Goal: Task Accomplishment & Management: Use online tool/utility

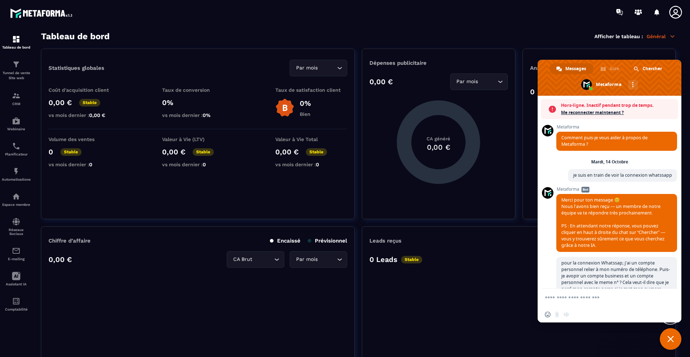
scroll to position [199, 0]
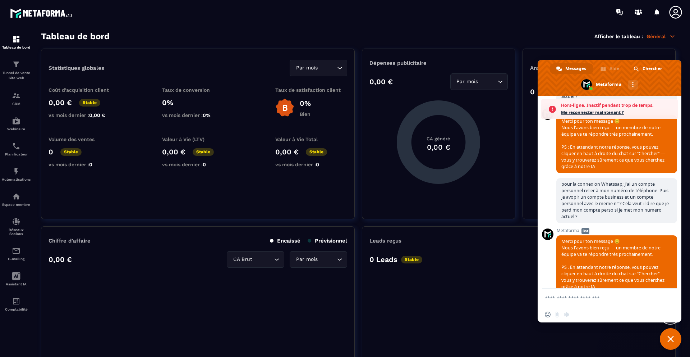
click at [565, 114] on span "Me reconnecter maintenant ?" at bounding box center [618, 112] width 114 height 7
click at [582, 112] on span "Me reconnecter maintenant ?" at bounding box center [618, 112] width 114 height 7
click at [582, 118] on span "Merci pour ton message 😊 Nous l’avons bien reçu — un membre de notre équipe va …" at bounding box center [614, 143] width 104 height 51
click at [641, 238] on span "Merci pour ton message 😊 Nous l’avons bien reçu — un membre de notre équipe va …" at bounding box center [614, 263] width 104 height 51
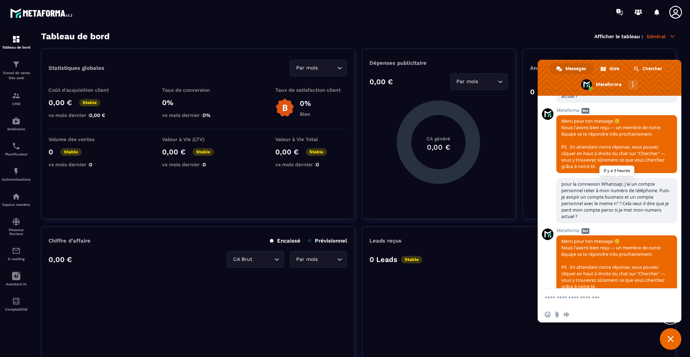
click at [623, 185] on span "pour la connexion Whatssap; j'ai un compte personnel relier à mon numéro de tél…" at bounding box center [616, 200] width 109 height 38
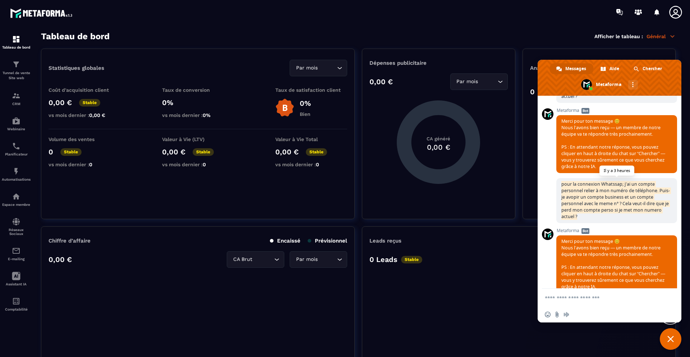
drag, startPoint x: 562, startPoint y: 178, endPoint x: 656, endPoint y: 204, distance: 98.0
click at [656, 204] on span "pour la connexion Whatssap; j'ai un compte personnel relier à mon numéro de tél…" at bounding box center [616, 200] width 121 height 45
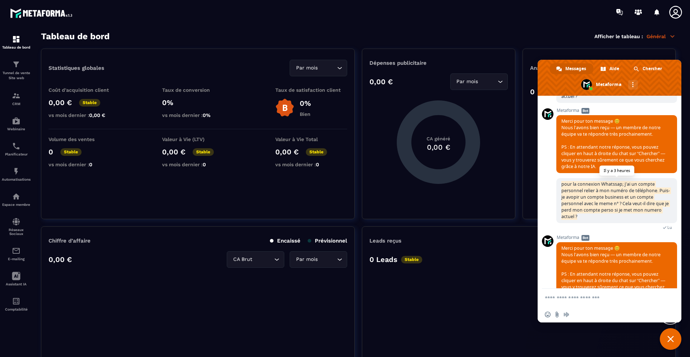
copy span "pour la connexion Whatssap; j'ai un compte personnel relier à mon numéro de tél…"
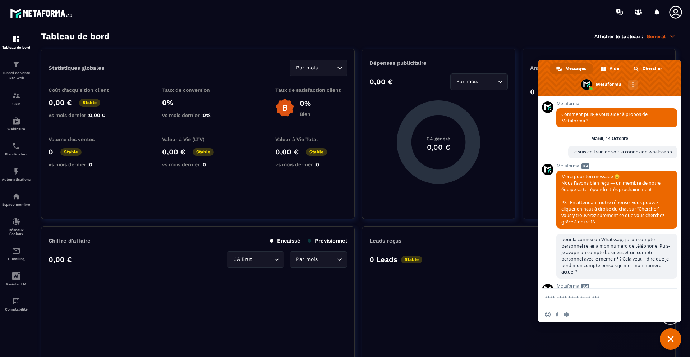
click at [511, 219] on div "Dépenses publicitaire 0,00 € Par mois Loading... CA généré 0,00 €" at bounding box center [438, 134] width 153 height 170
click at [670, 337] on span "Fermer le chat" at bounding box center [671, 338] width 6 height 6
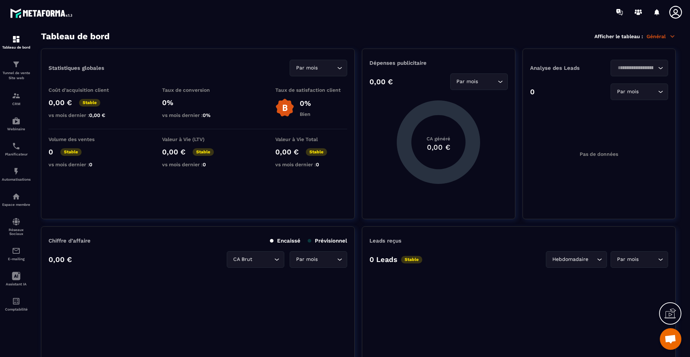
click at [672, 335] on span "Ouvrir le chat" at bounding box center [671, 339] width 12 height 10
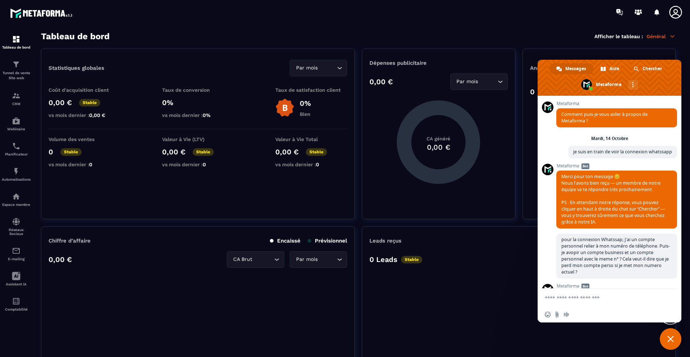
scroll to position [182, 0]
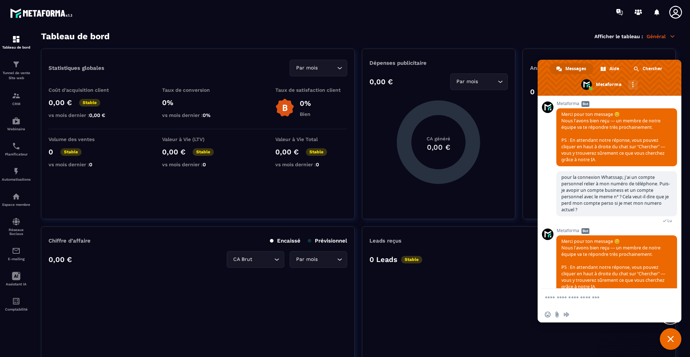
click at [672, 336] on span "Fermer le chat" at bounding box center [671, 338] width 6 height 6
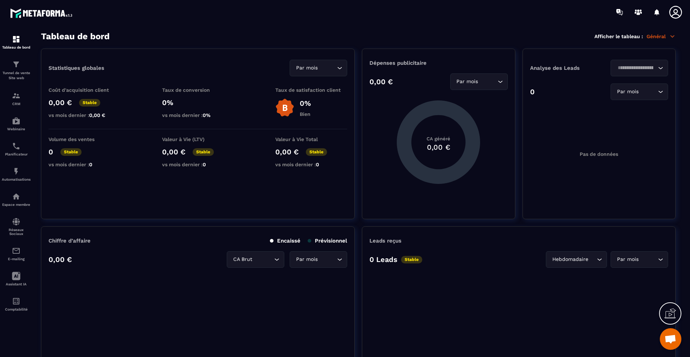
click at [672, 336] on span "Ouvrir le chat" at bounding box center [671, 339] width 12 height 10
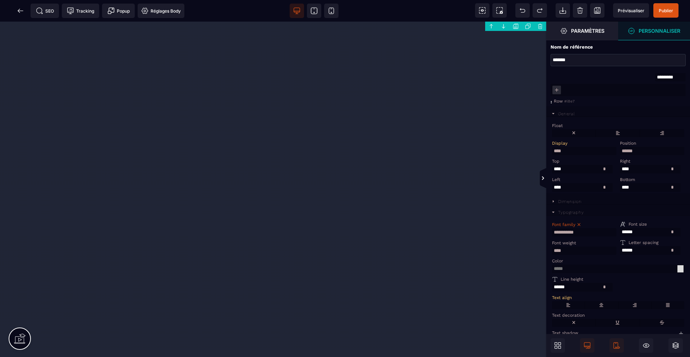
select select "****"
select select
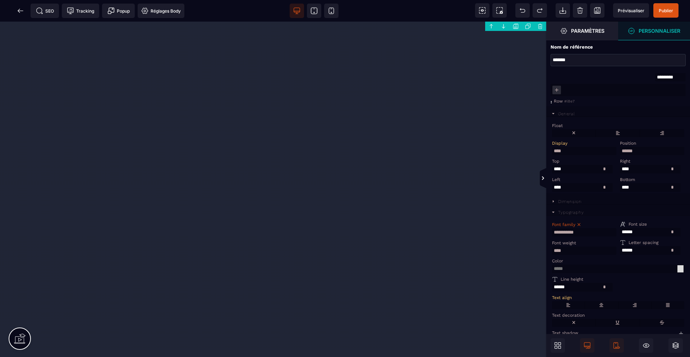
select select "**********"
select select
select select "***"
select select
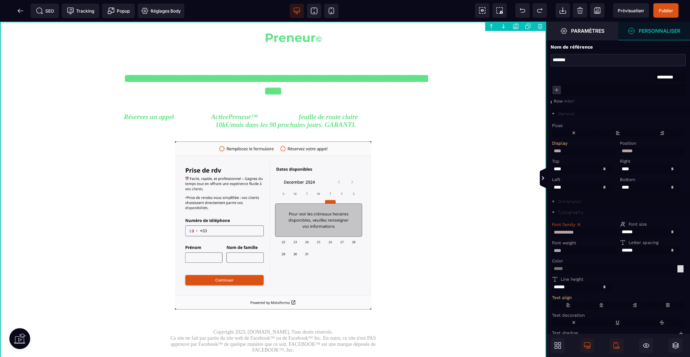
scroll to position [30, 0]
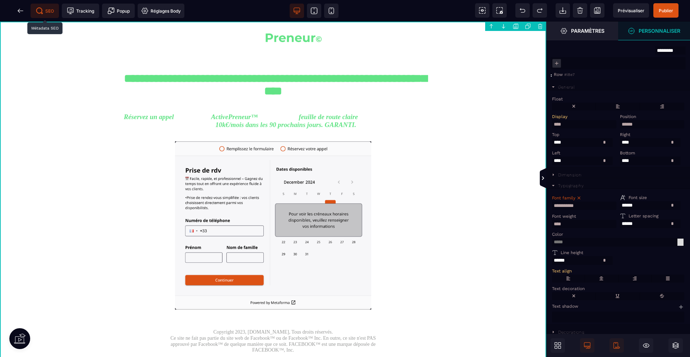
click at [44, 10] on span "SEO" at bounding box center [45, 10] width 18 height 7
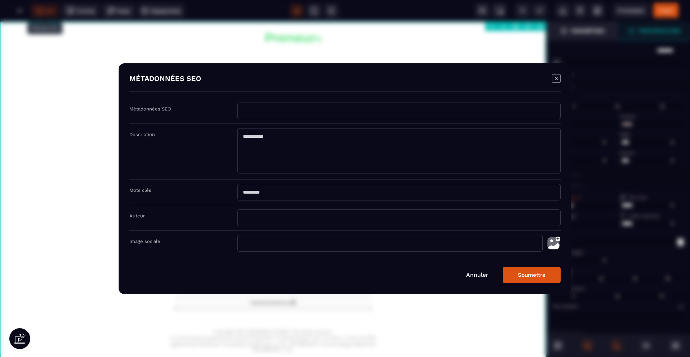
click at [20, 64] on div "Modal window" at bounding box center [345, 178] width 690 height 357
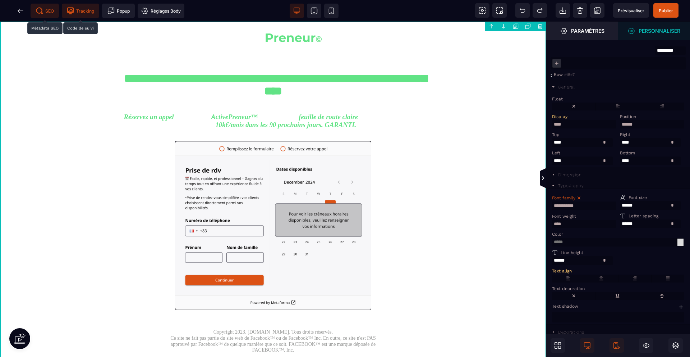
click at [81, 11] on span "Tracking" at bounding box center [80, 10] width 27 height 7
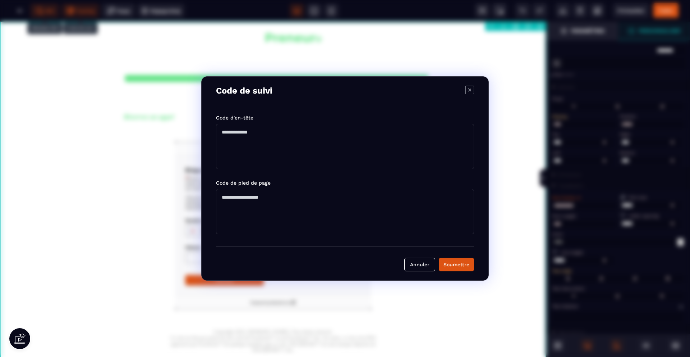
click at [81, 12] on div "Code de suivi Code d'en-tête Code de pied de page Annuler Soumettre" at bounding box center [345, 178] width 690 height 357
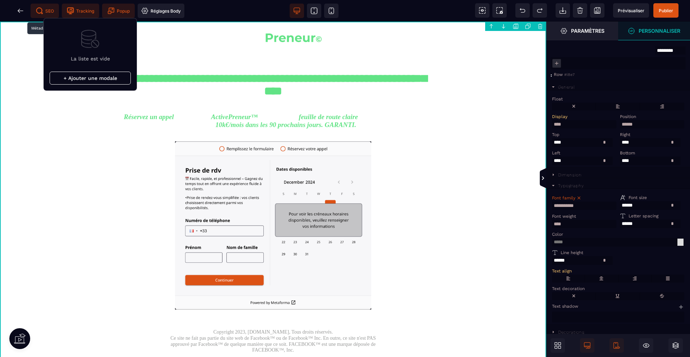
click at [114, 14] on span "Popup" at bounding box center [118, 11] width 33 height 14
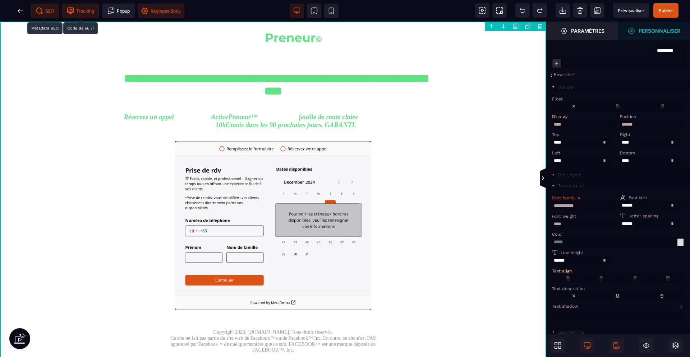
click at [161, 12] on span "Réglages Body" at bounding box center [161, 10] width 40 height 7
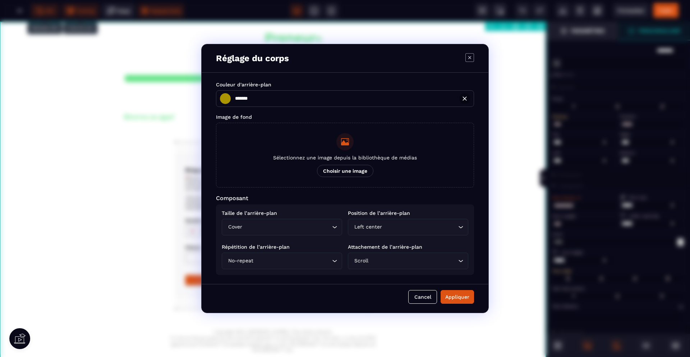
click at [157, 199] on div "Réglage du corps Couleur d'arrière-plan ******* ******* Image de fond Sélection…" at bounding box center [345, 178] width 690 height 357
type input "*******"
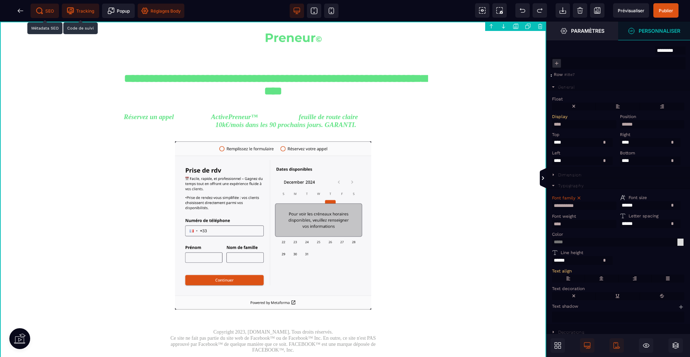
click at [464, 26] on div "**********" at bounding box center [273, 225] width 546 height 407
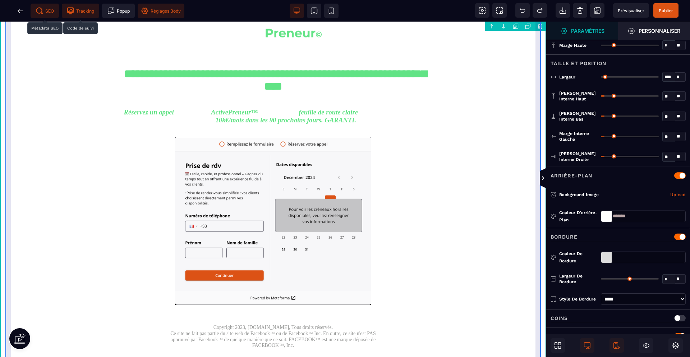
scroll to position [0, 0]
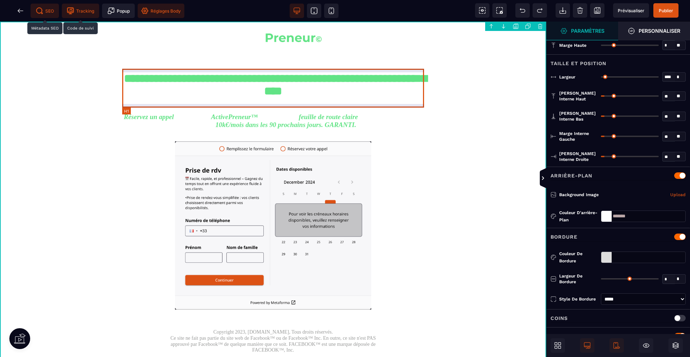
click at [369, 93] on h1 "**********" at bounding box center [273, 88] width 302 height 39
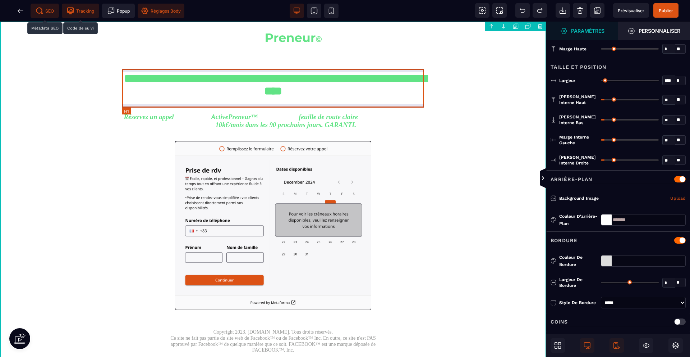
select select
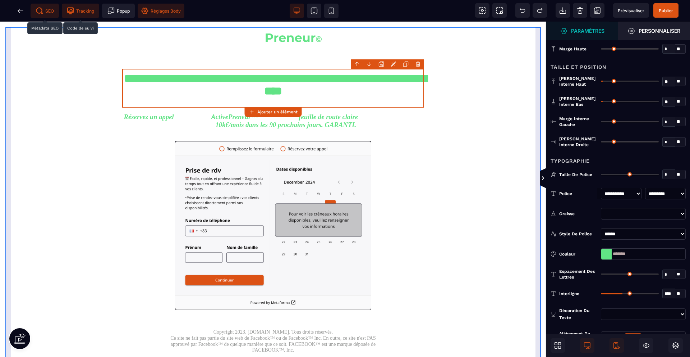
click at [471, 153] on div "**********" at bounding box center [273, 225] width 536 height 396
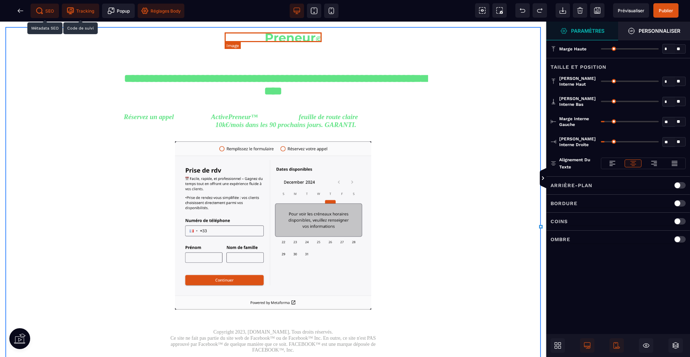
click at [244, 37] on img at bounding box center [273, 37] width 97 height 10
select select
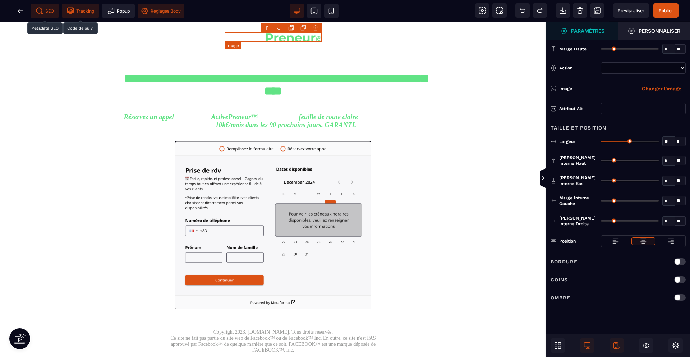
click at [244, 37] on img at bounding box center [273, 37] width 97 height 10
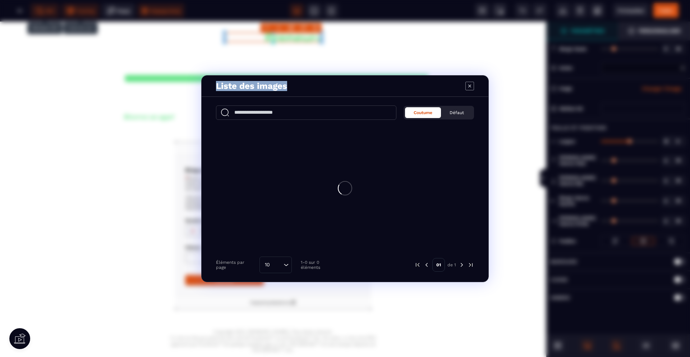
click at [244, 37] on div "Liste des images Coutume Défaut Éléments par page 10 Loading... 1-0 sur 0 éléme…" at bounding box center [345, 178] width 690 height 357
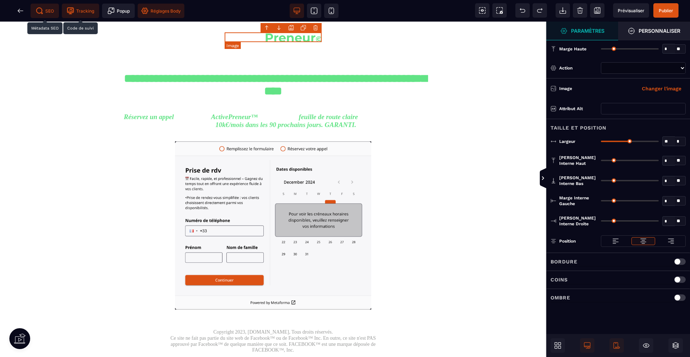
click at [244, 37] on img at bounding box center [273, 37] width 97 height 10
click at [247, 38] on img at bounding box center [273, 37] width 97 height 10
click at [317, 29] on body "B I U S A ******* Image" at bounding box center [345, 178] width 690 height 357
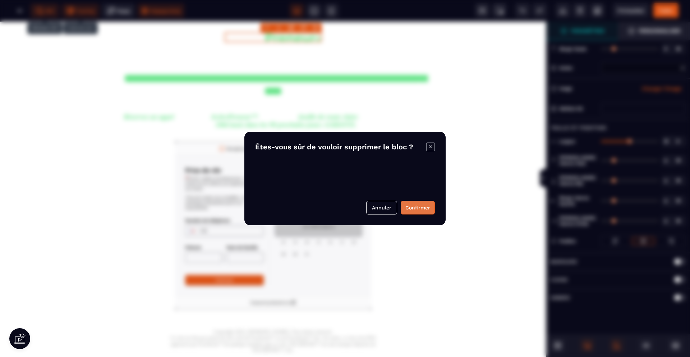
click at [413, 210] on button "Confirmer" at bounding box center [418, 208] width 34 height 14
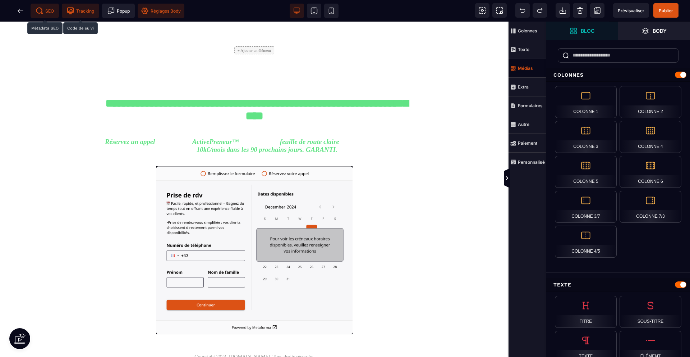
click at [528, 69] on strong "Médias" at bounding box center [525, 67] width 15 height 5
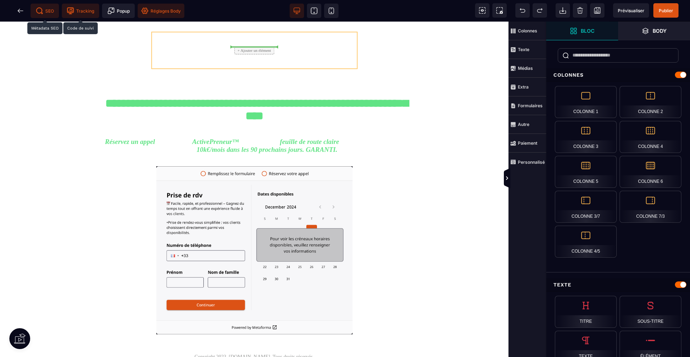
select select
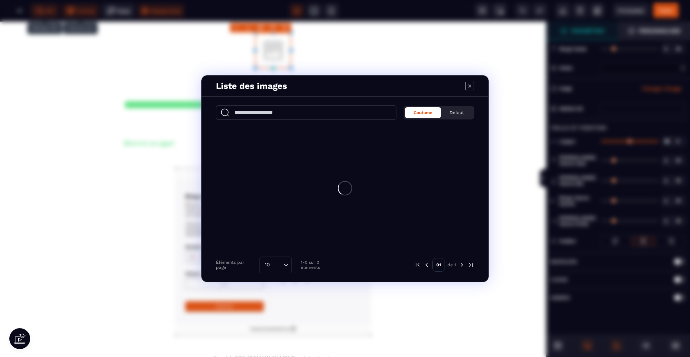
select select
click at [347, 160] on icon "Modal window" at bounding box center [345, 166] width 12 height 12
click at [0, 0] on input "Choisissez des fichiers ou faites-les glisser ici Mettre à jour l'image Formats…" at bounding box center [0, 0] width 0 height 0
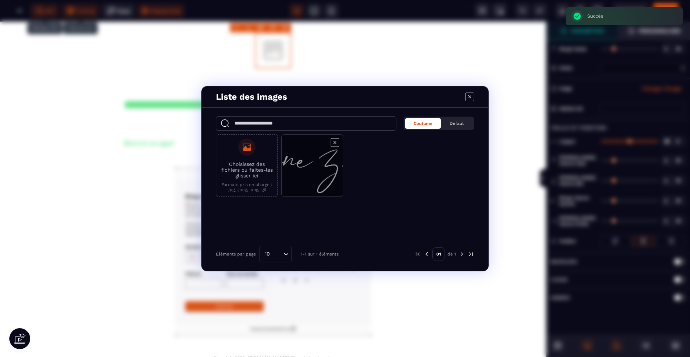
click at [311, 164] on span "Modal window" at bounding box center [312, 165] width 61 height 63
click at [318, 173] on span "Modal window" at bounding box center [312, 165] width 61 height 63
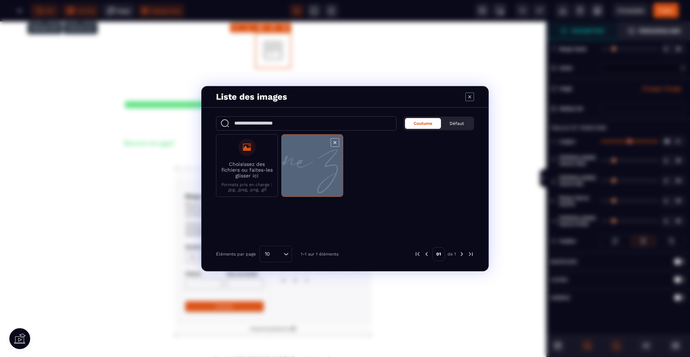
click at [318, 173] on span "Modal window" at bounding box center [312, 165] width 61 height 63
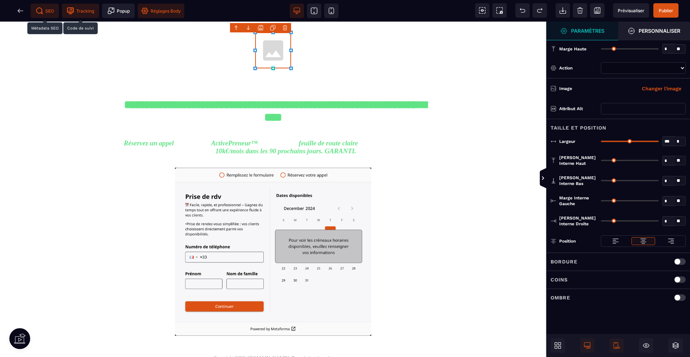
select select
click at [276, 53] on img at bounding box center [273, 50] width 36 height 36
select select
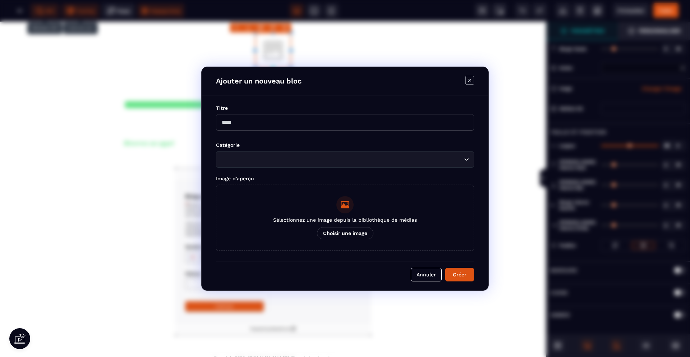
click at [260, 29] on body "B I U S A ******* Row" at bounding box center [345, 178] width 690 height 357
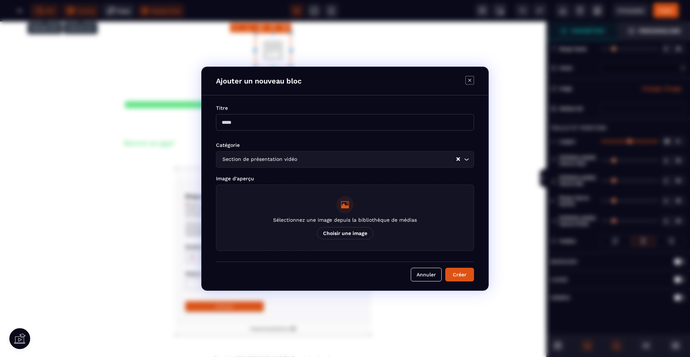
click at [342, 235] on p "Choisir une image" at bounding box center [345, 233] width 56 height 12
click at [0, 0] on input "Sélectionnez une image depuis la bibliothèque de médias Choisir une image" at bounding box center [0, 0] width 0 height 0
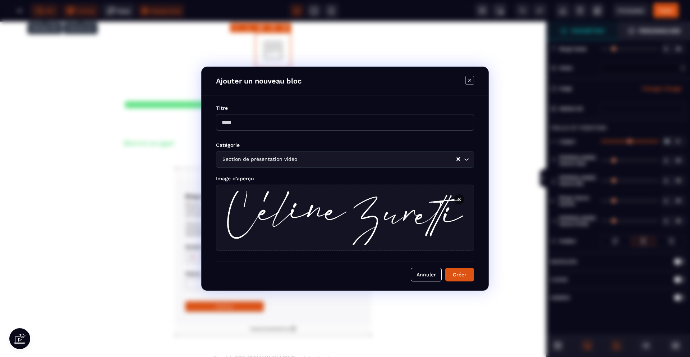
click at [359, 123] on input "Modal window" at bounding box center [345, 122] width 258 height 17
type input "**********"
click at [445, 267] on button "Créer" at bounding box center [459, 274] width 29 height 14
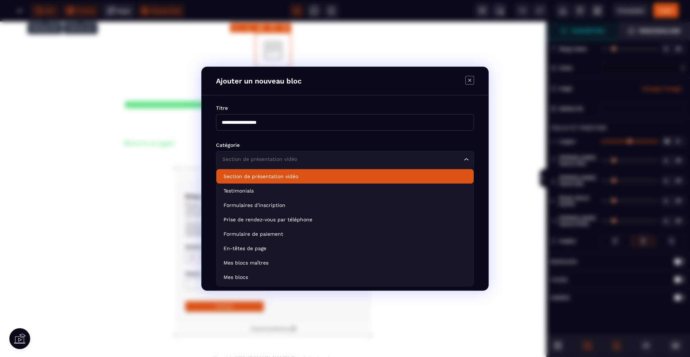
click at [316, 161] on input "Search for option" at bounding box center [342, 159] width 242 height 8
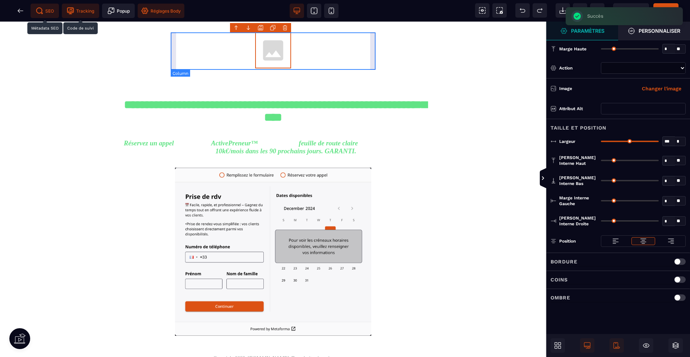
click at [301, 51] on div at bounding box center [273, 50] width 205 height 37
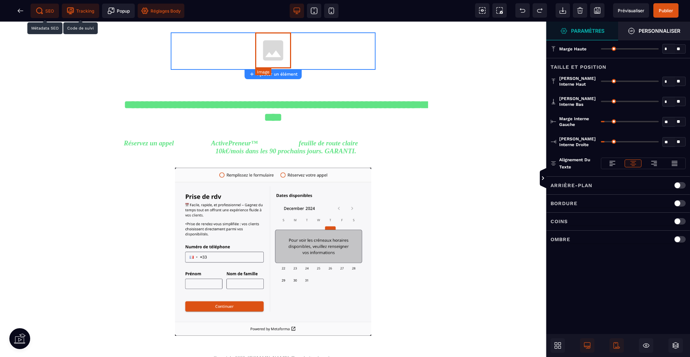
click at [269, 44] on img at bounding box center [273, 50] width 36 height 36
select select
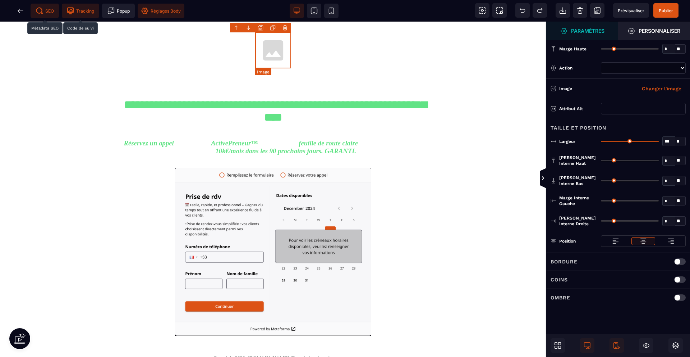
click at [276, 58] on img at bounding box center [273, 50] width 36 height 36
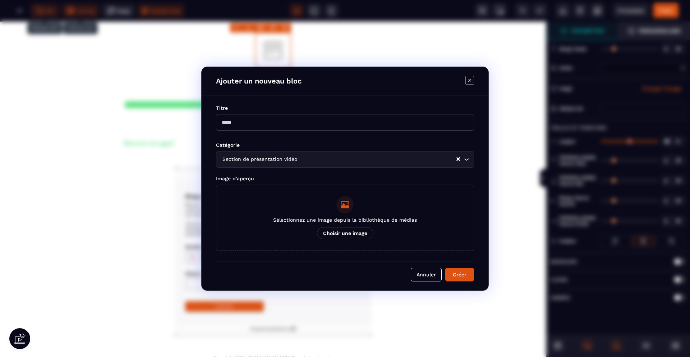
click at [261, 28] on body "B I U S A ******* Row" at bounding box center [345, 178] width 690 height 357
click at [470, 80] on icon "Modal window" at bounding box center [470, 80] width 9 height 9
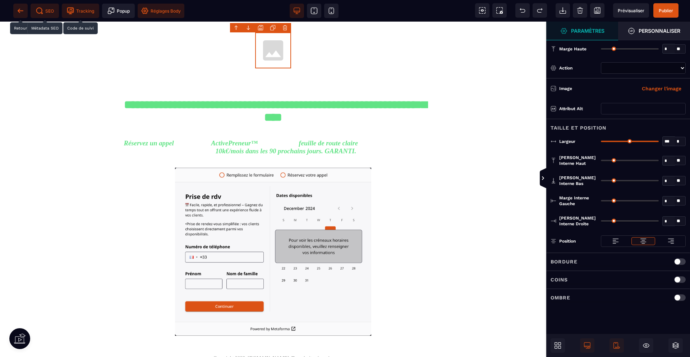
click at [22, 9] on icon at bounding box center [20, 10] width 7 height 7
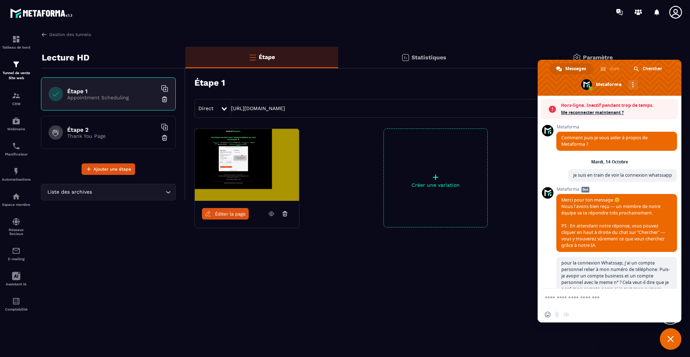
click at [241, 153] on img at bounding box center [247, 165] width 104 height 72
click at [239, 212] on span "Éditer la page" at bounding box center [230, 213] width 31 height 5
